Goal: Task Accomplishment & Management: Manage account settings

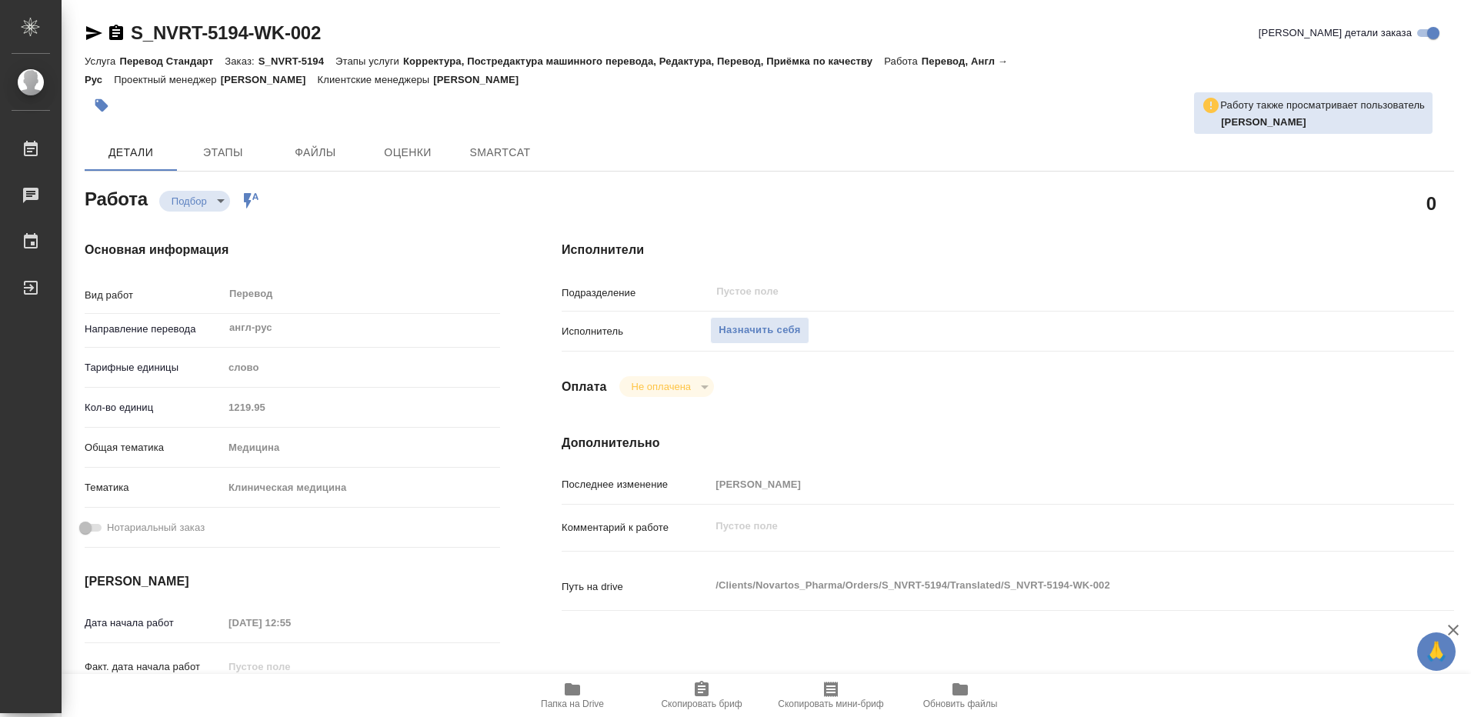
type textarea "x"
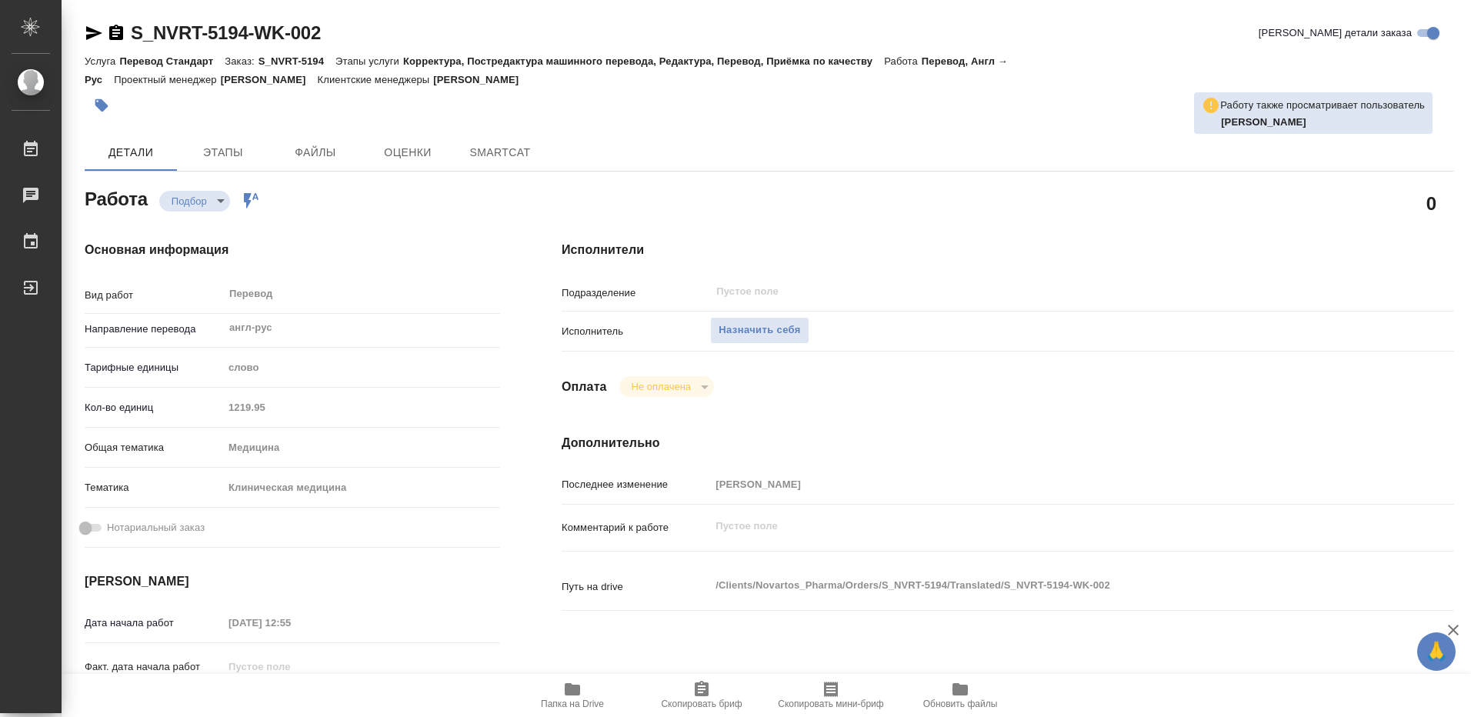
type textarea "x"
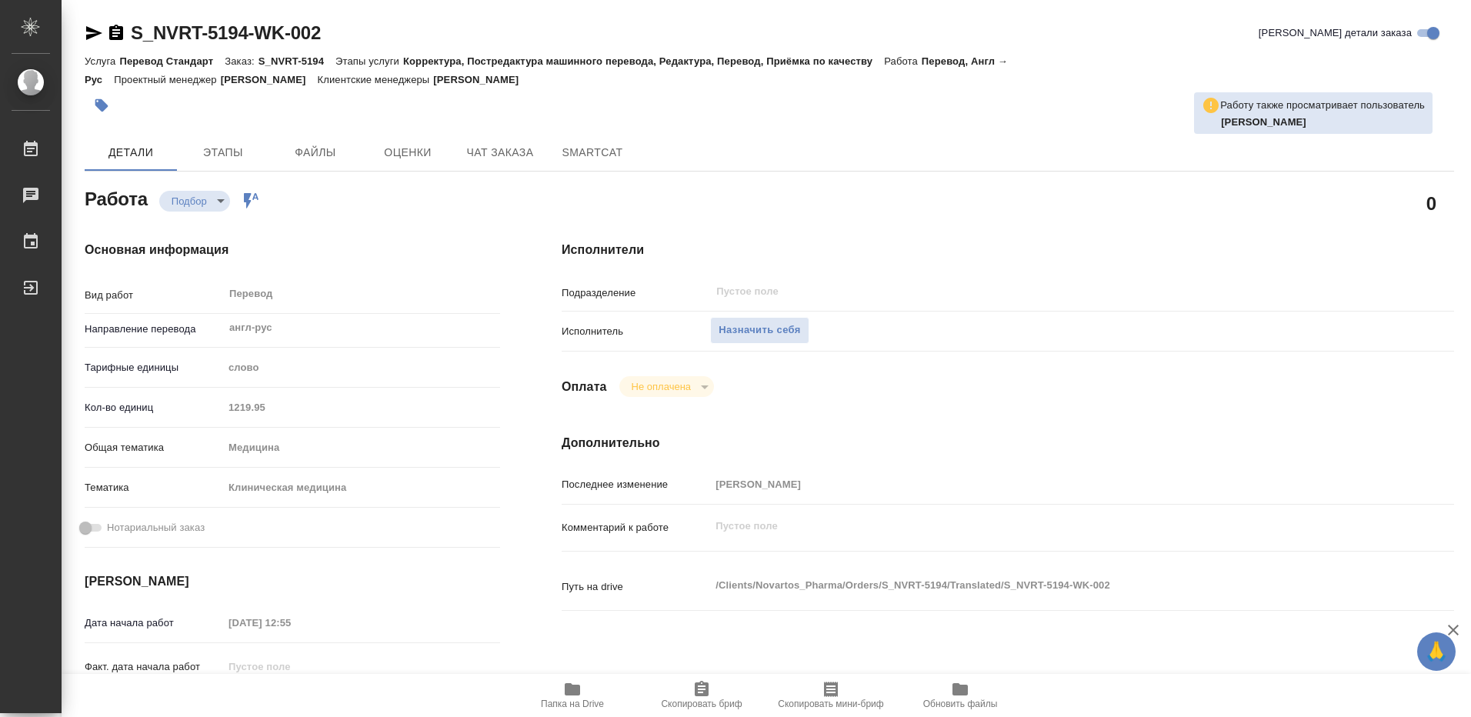
type textarea "x"
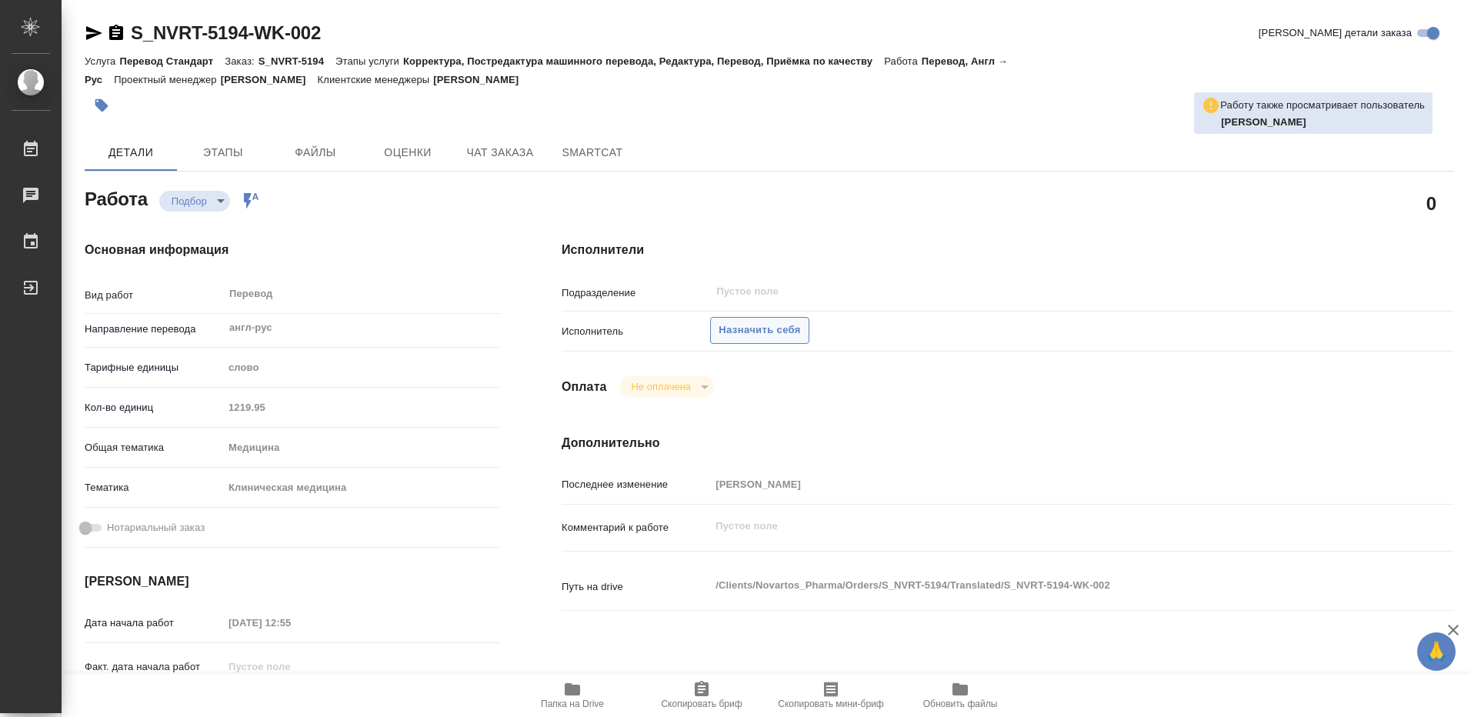
type textarea "x"
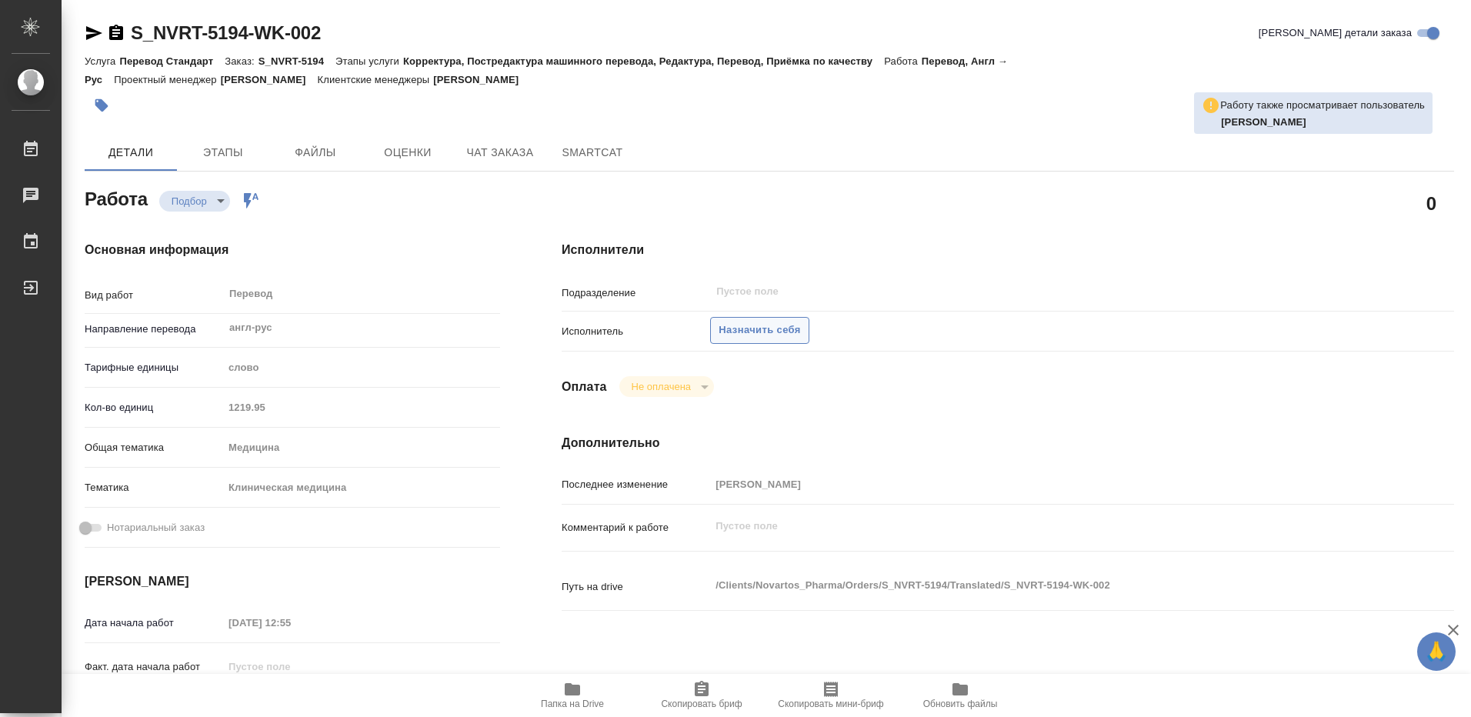
click at [749, 322] on span "Назначить себя" at bounding box center [760, 331] width 82 height 18
type textarea "x"
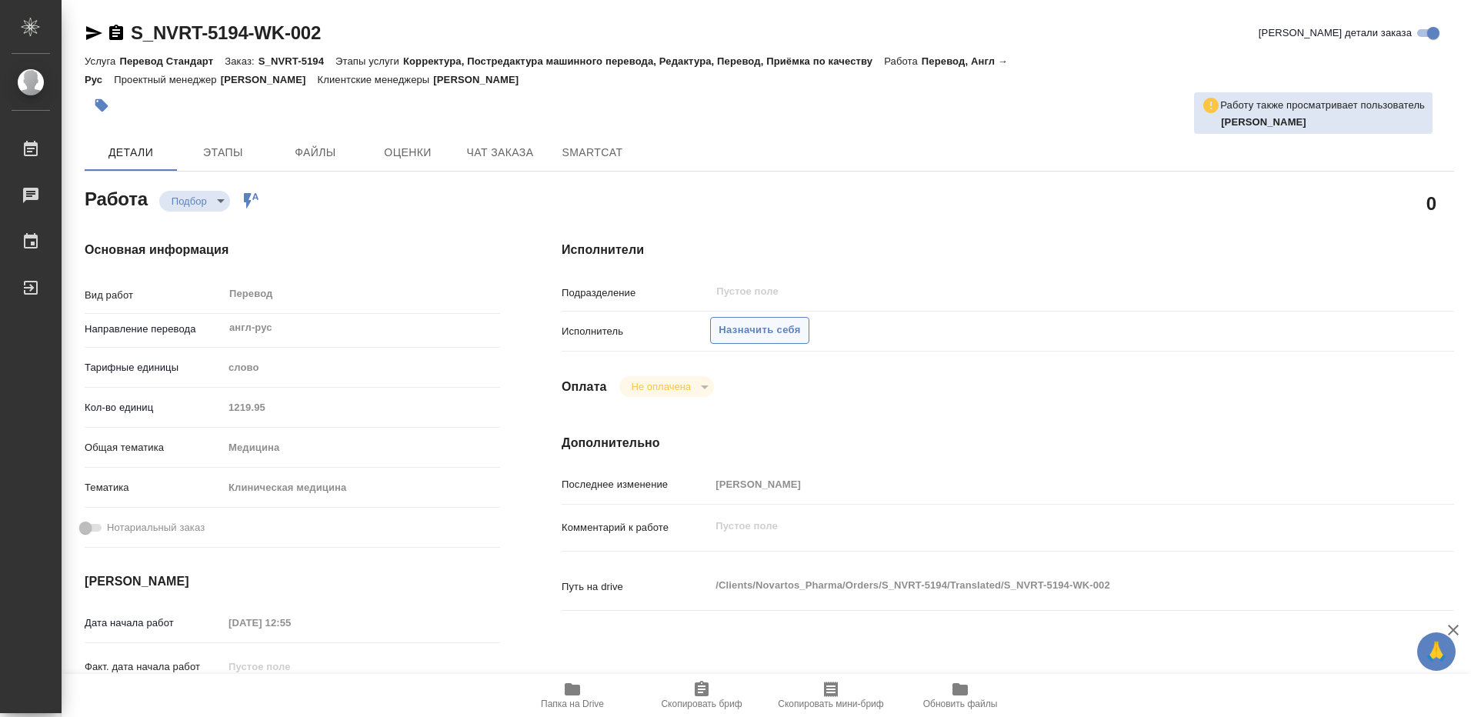
type textarea "x"
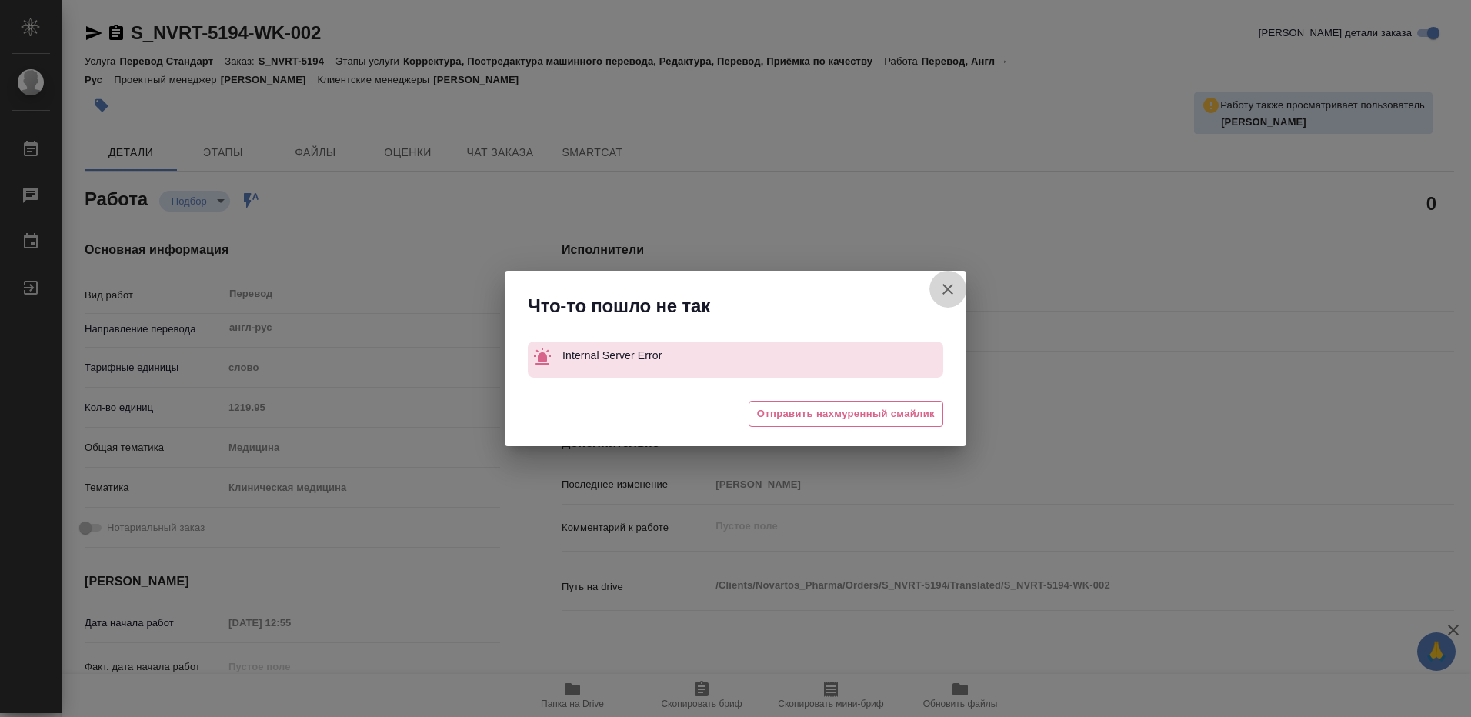
click at [947, 284] on icon "button" at bounding box center [948, 289] width 18 height 18
type textarea "x"
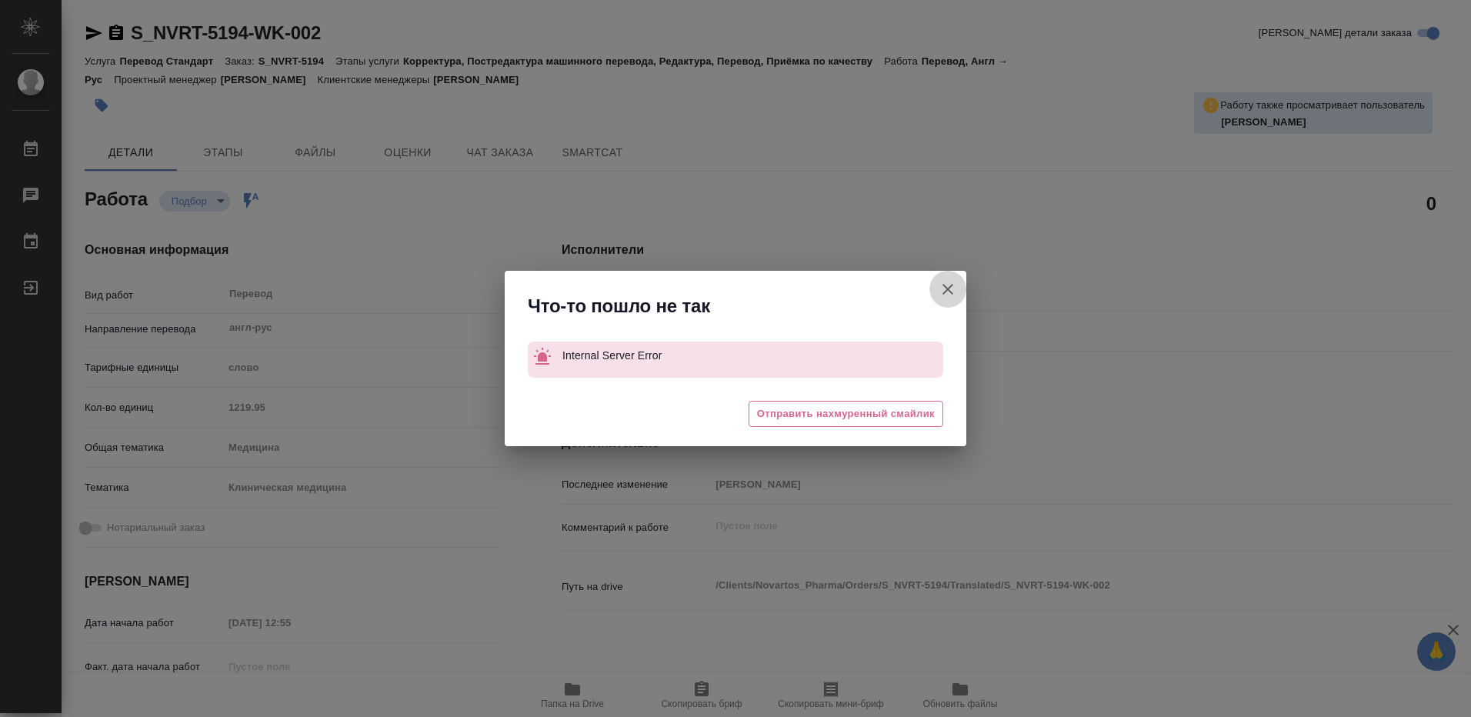
type textarea "x"
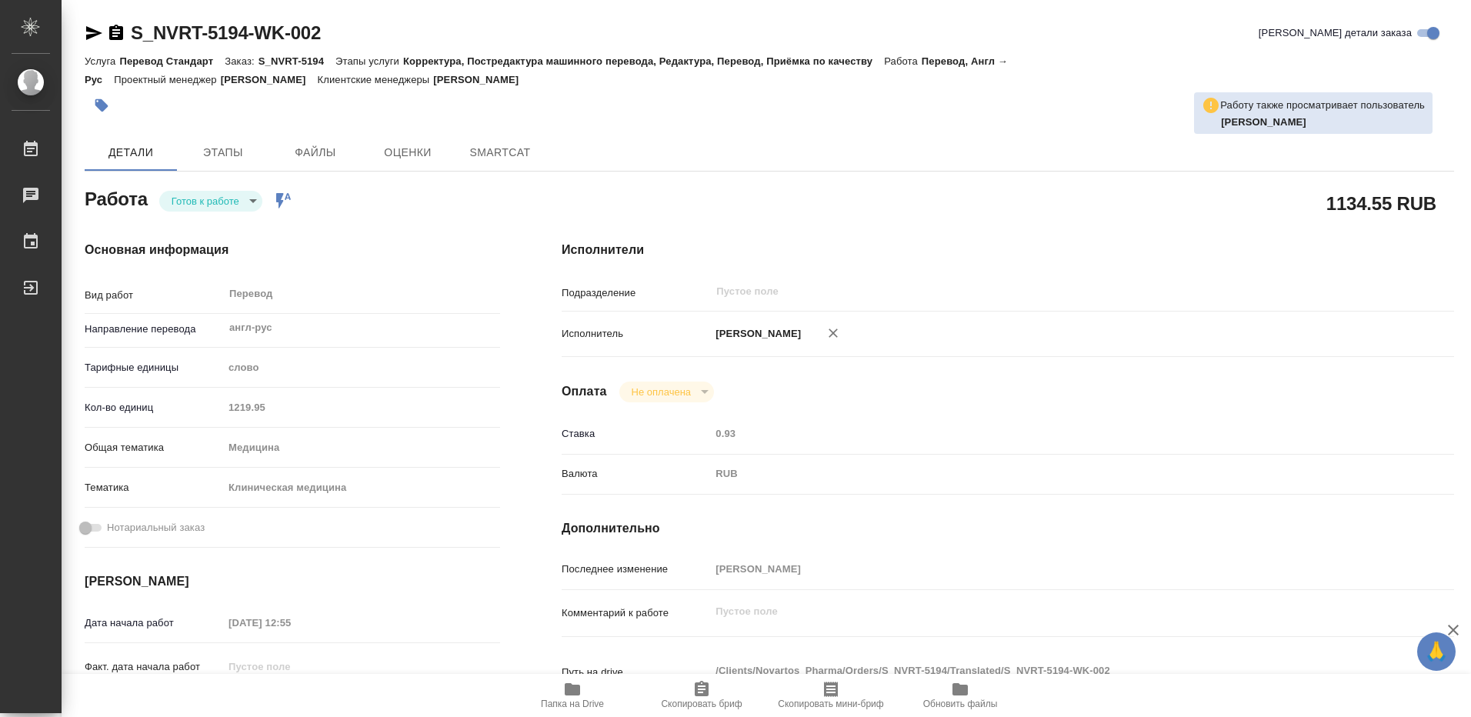
type textarea "x"
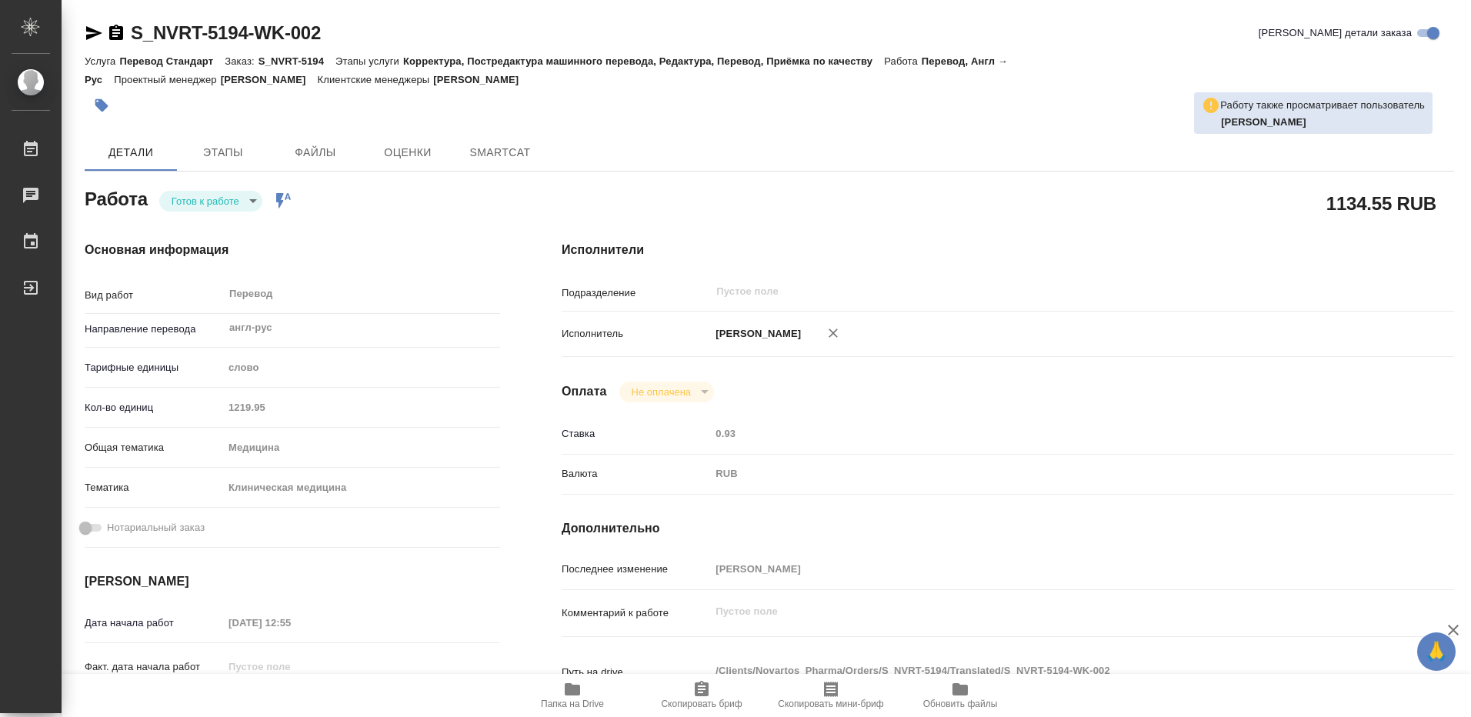
type textarea "x"
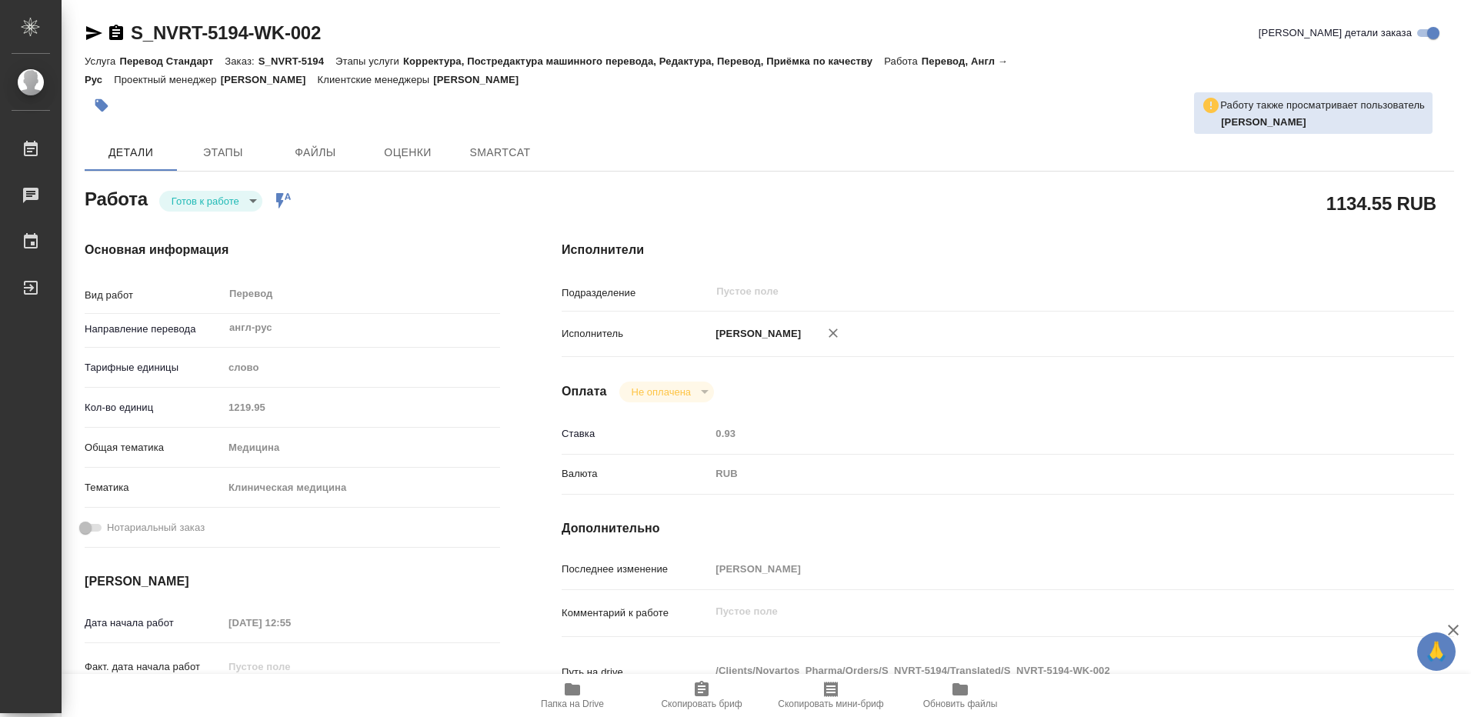
type textarea "x"
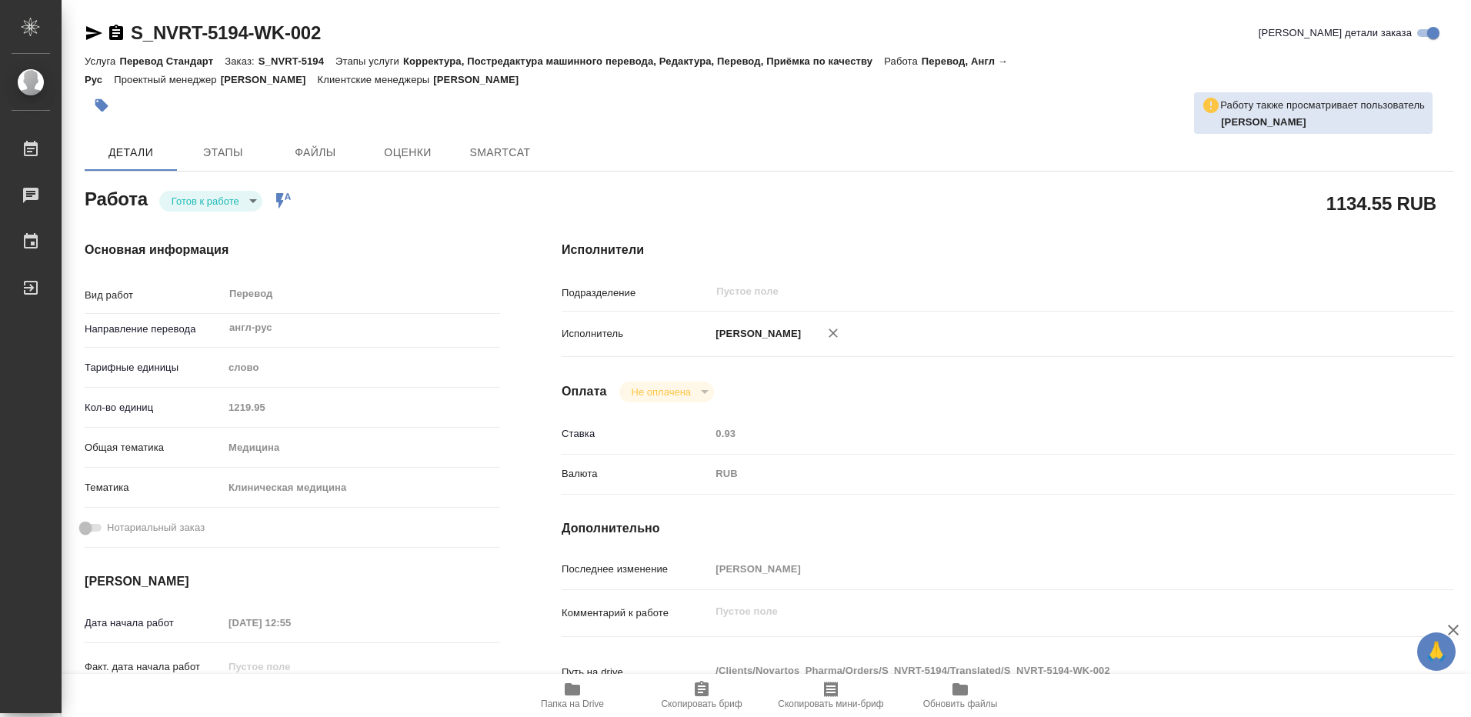
type textarea "x"
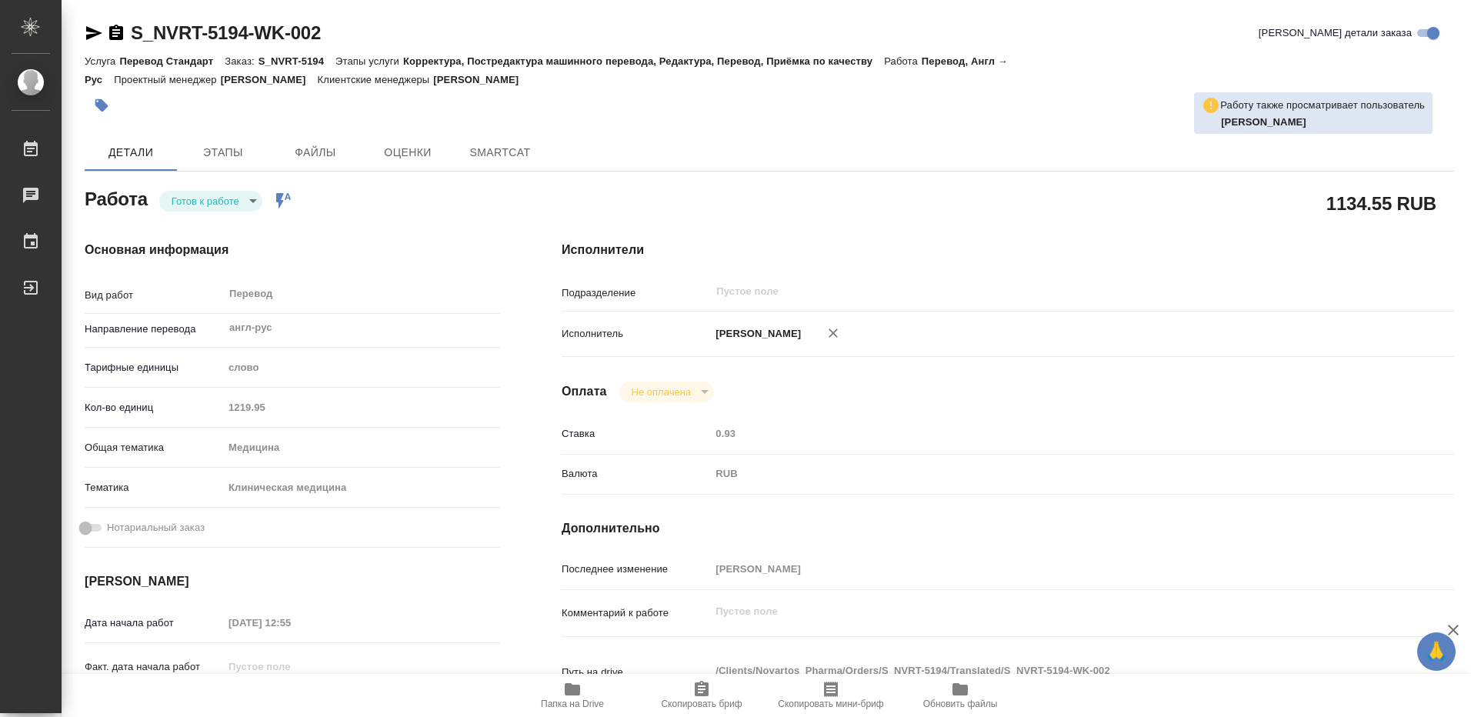
type textarea "x"
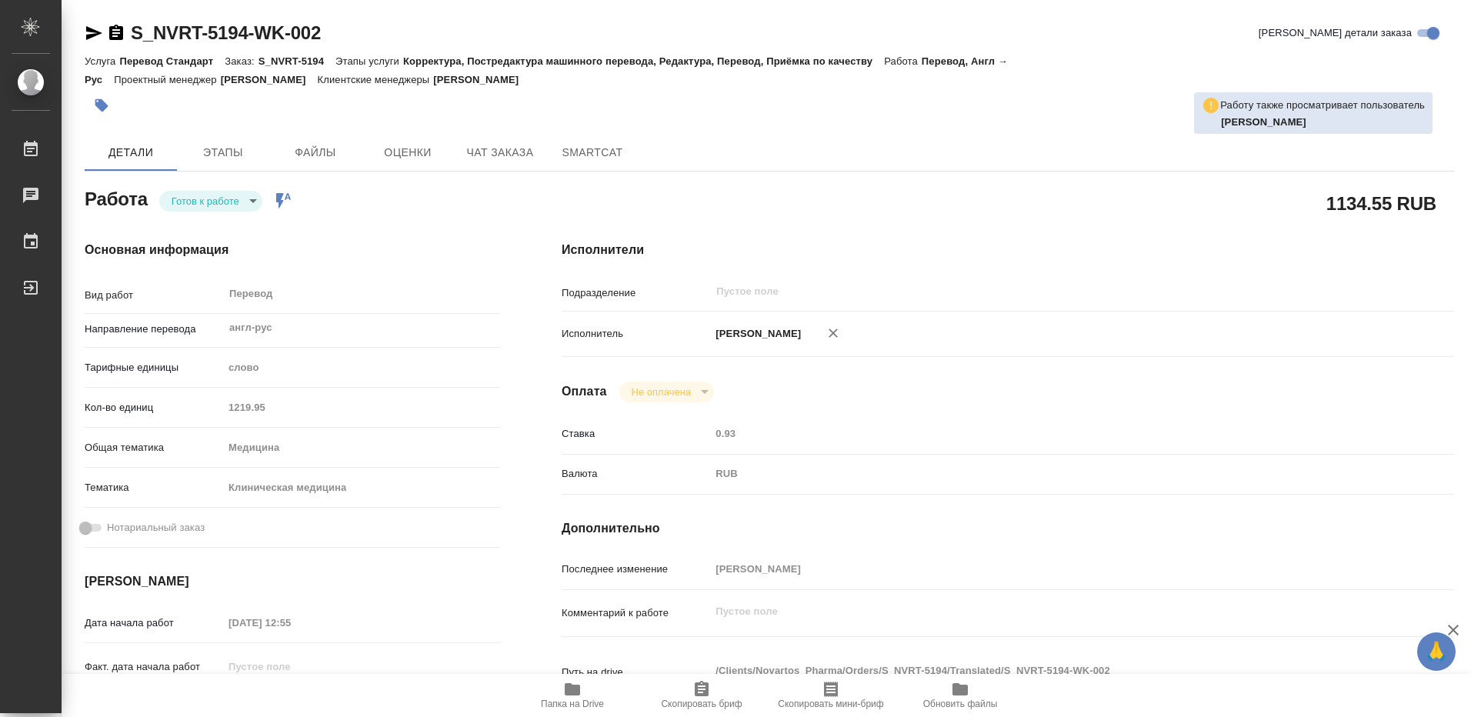
type textarea "x"
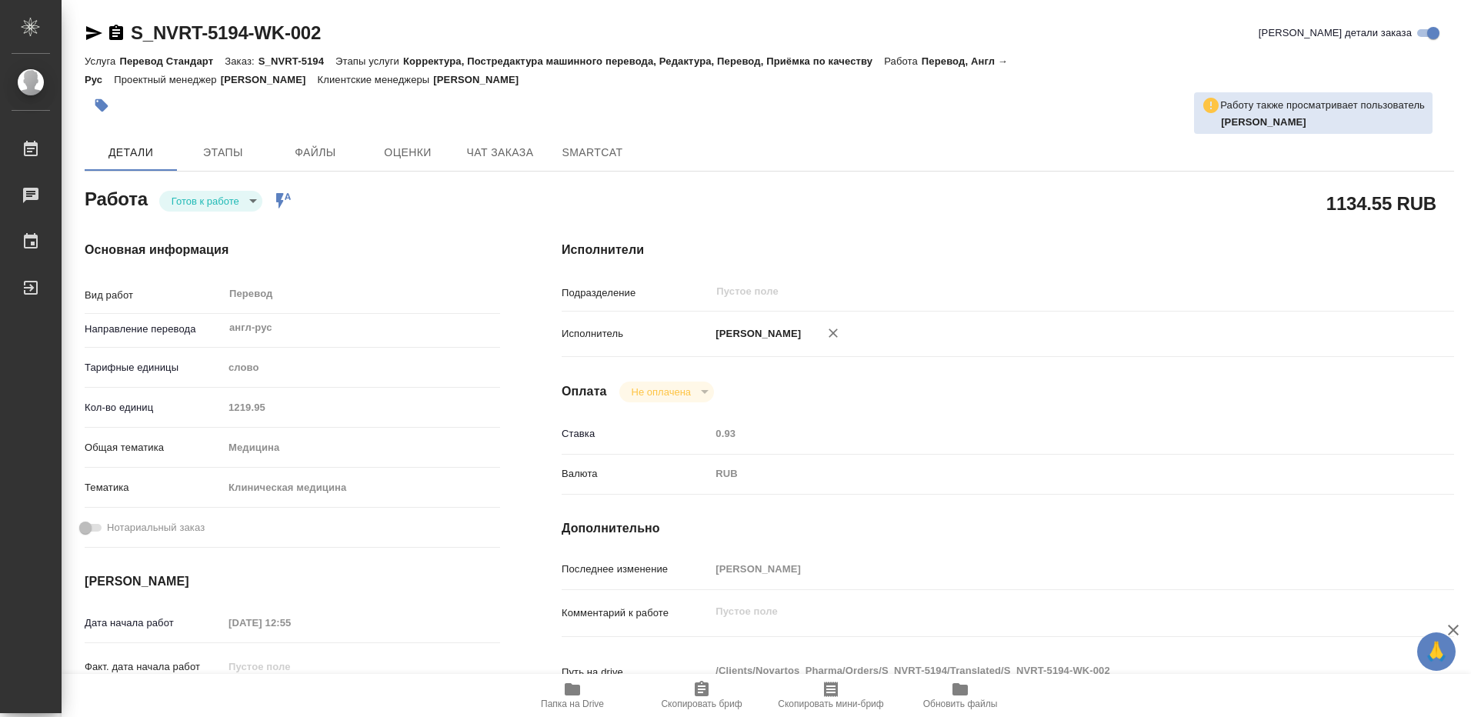
type textarea "x"
